Goal: Information Seeking & Learning: Learn about a topic

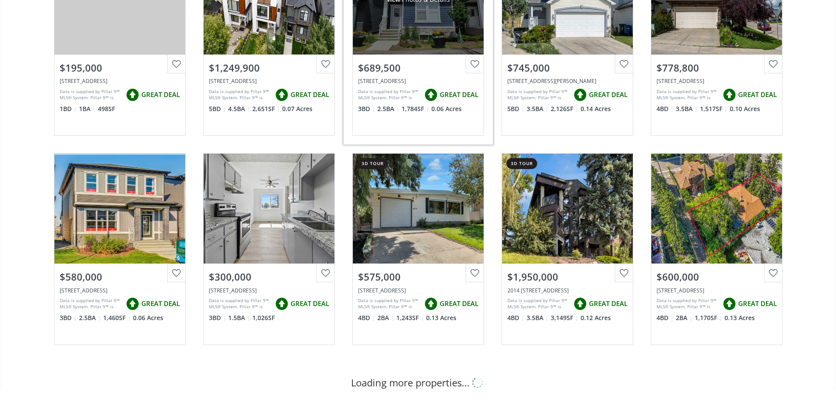
scroll to position [176, 0]
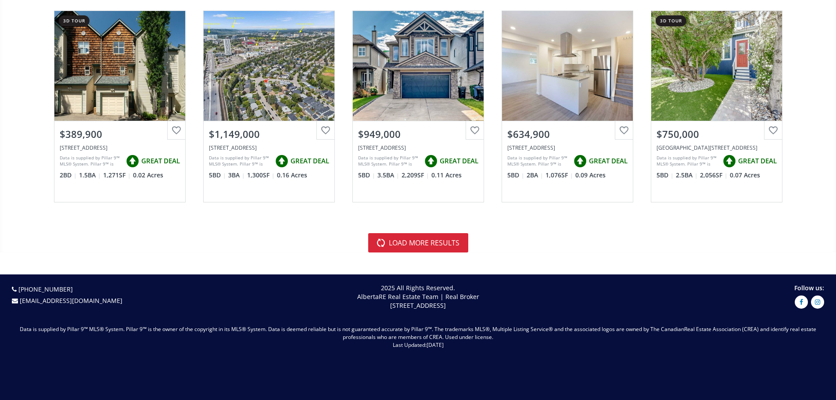
scroll to position [2020, 0]
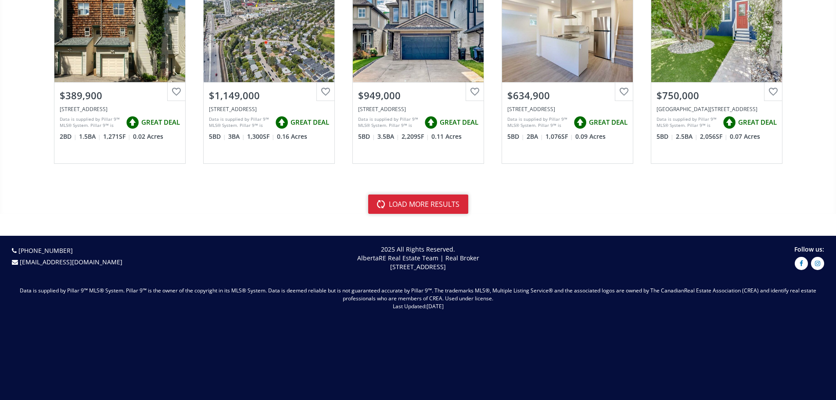
click at [446, 209] on button "load more results" at bounding box center [418, 204] width 100 height 19
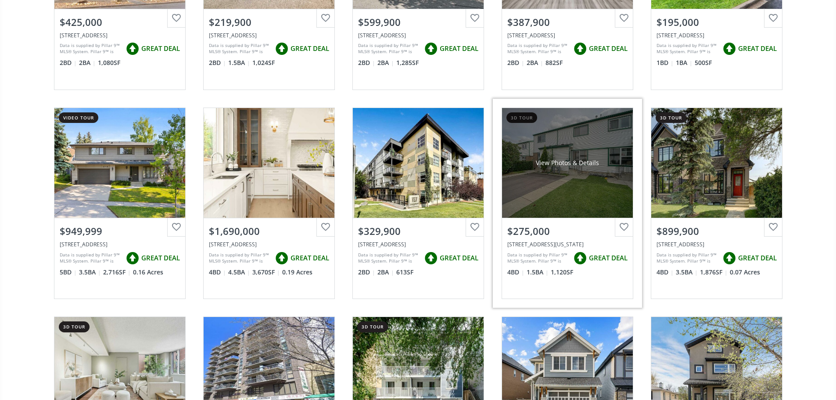
scroll to position [2327, 0]
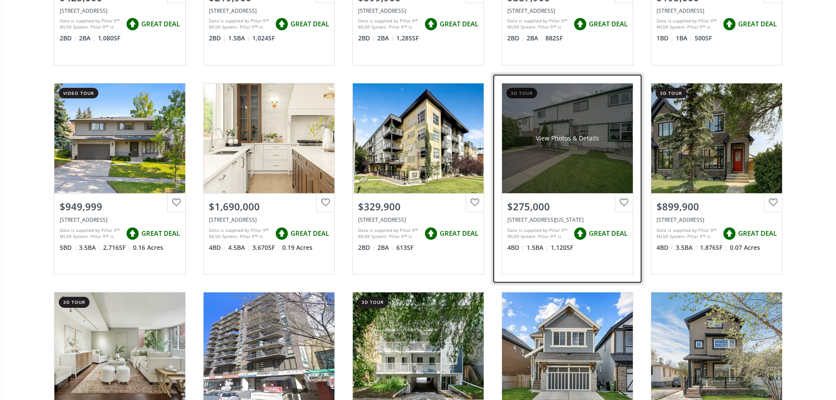
click at [583, 167] on div "View Photos & Details" at bounding box center [567, 138] width 131 height 110
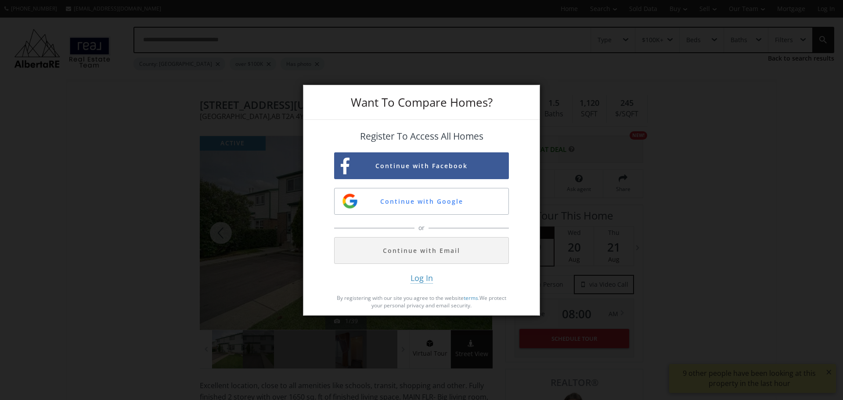
click at [602, 273] on div "Want To Compare Homes? Register To Access All Homes Continue with Facebook Cont…" at bounding box center [421, 200] width 843 height 400
click at [717, 203] on div "Want To Compare Homes? Register To Access All Homes Continue with Facebook Cont…" at bounding box center [421, 200] width 843 height 400
click at [533, 68] on div "Want To Compare Homes? Register To Access All Homes Continue with Facebook Cont…" at bounding box center [421, 200] width 843 height 400
click at [521, 281] on div "Register To Access All Homes Continue with Facebook Continue with Google or Con…" at bounding box center [421, 214] width 236 height 189
click at [537, 153] on div "Register To Access All Homes Continue with Facebook Continue with Google or Con…" at bounding box center [421, 214] width 236 height 189
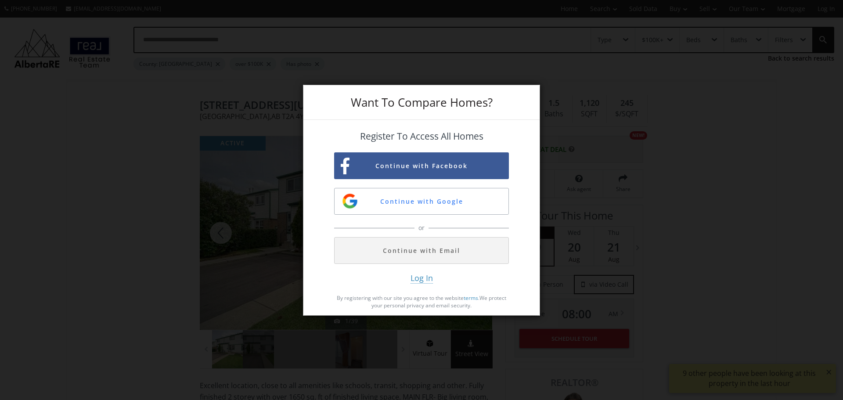
drag, startPoint x: 661, startPoint y: 120, endPoint x: 659, endPoint y: 126, distance: 6.9
